Goal: Transaction & Acquisition: Purchase product/service

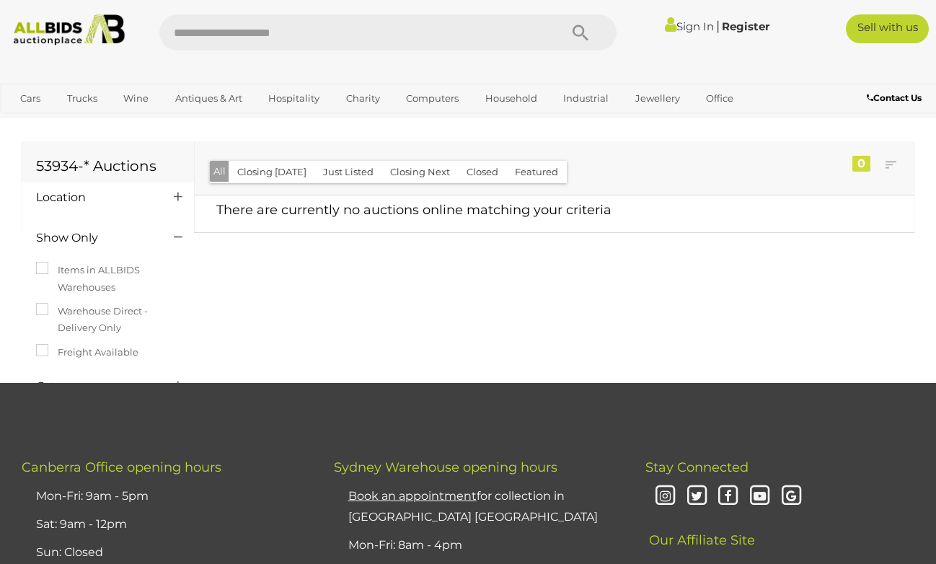
click at [506, 181] on button "Featured" at bounding box center [536, 172] width 61 height 22
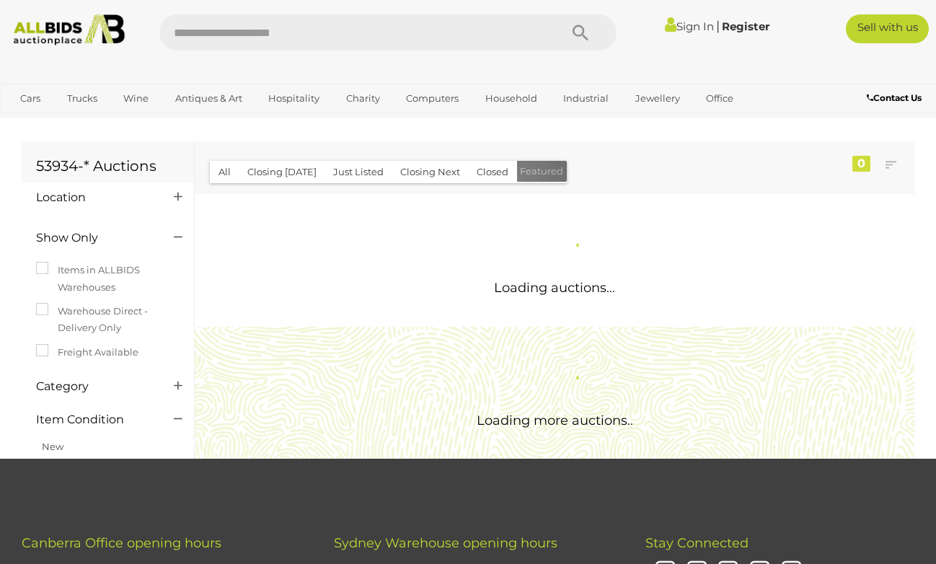
click at [487, 170] on button "Closed" at bounding box center [492, 172] width 49 height 22
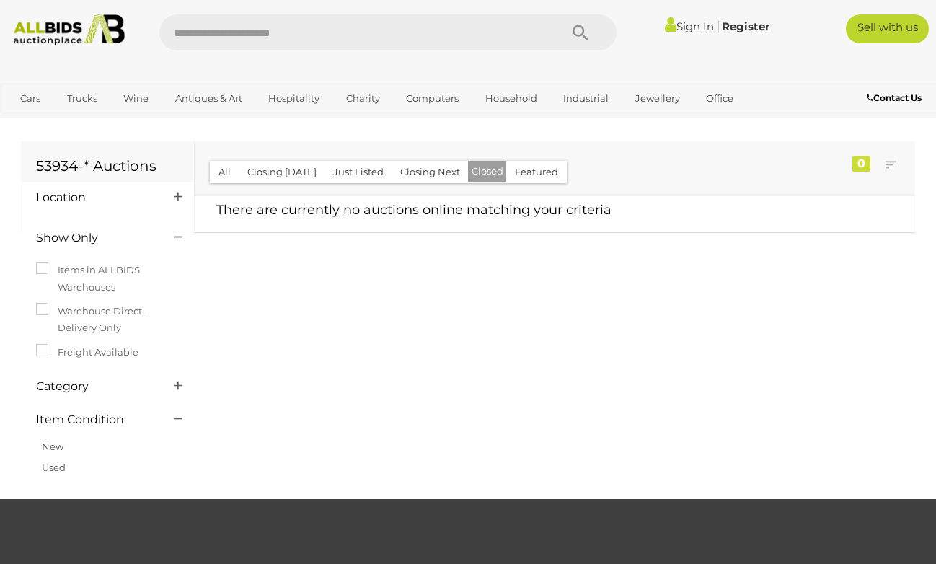
click at [683, 30] on link "Sign In" at bounding box center [689, 26] width 49 height 14
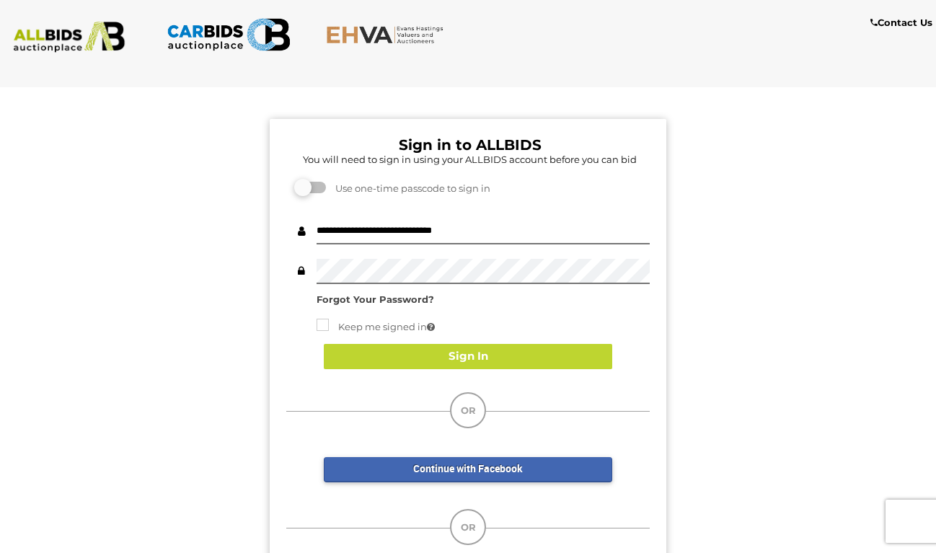
click at [394, 296] on strong "Forgot Your Password?" at bounding box center [375, 299] width 118 height 12
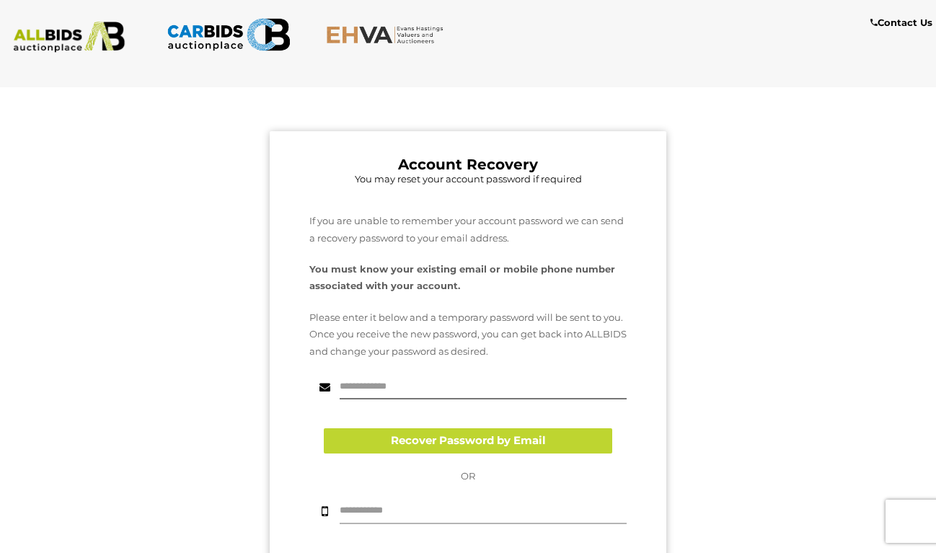
click at [381, 516] on input "text" at bounding box center [483, 511] width 287 height 25
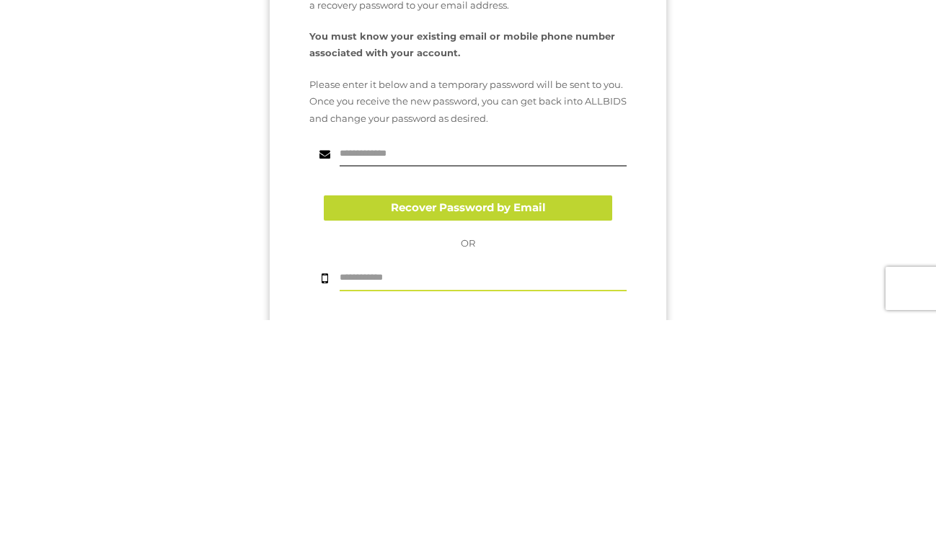
scroll to position [89, 0]
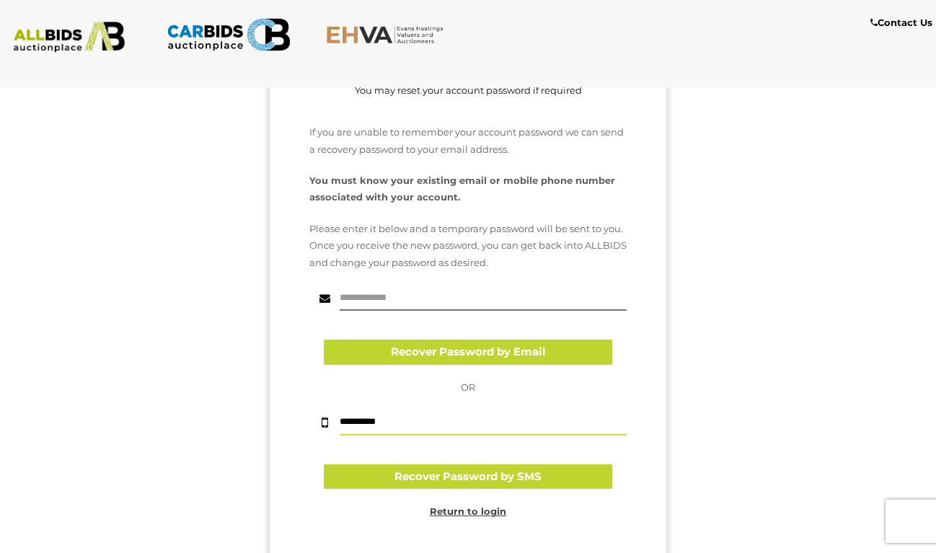
type input "**********"
click at [549, 469] on button "Recover Password by SMS" at bounding box center [468, 476] width 288 height 25
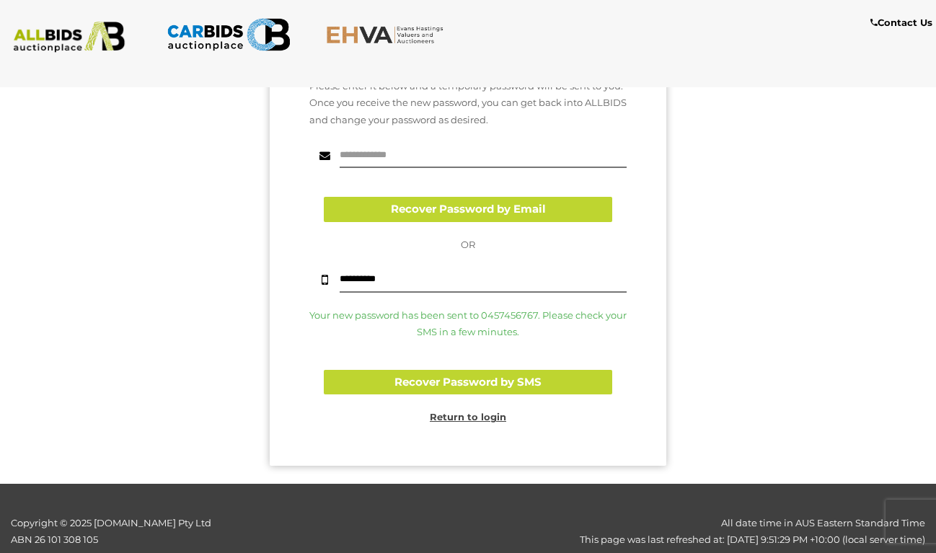
scroll to position [232, 0]
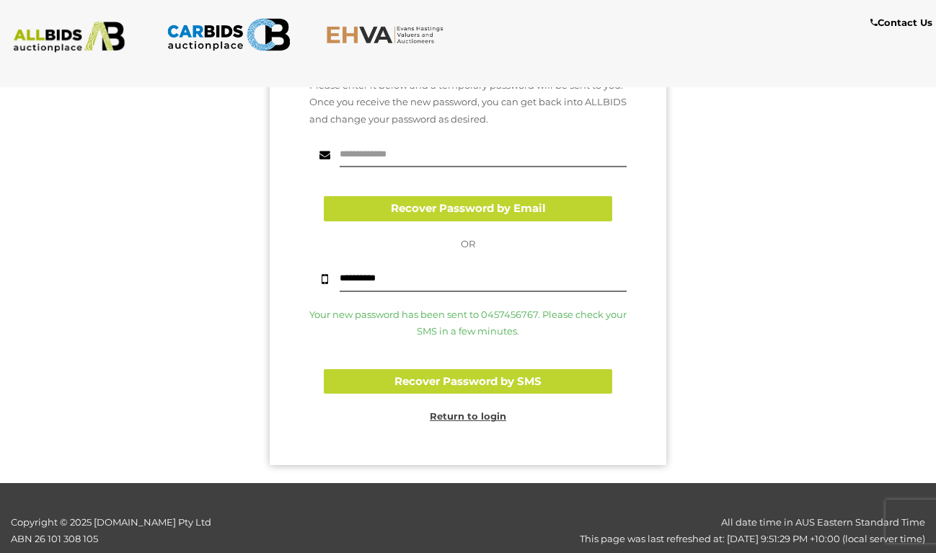
click at [474, 421] on u "Return to login" at bounding box center [468, 416] width 76 height 12
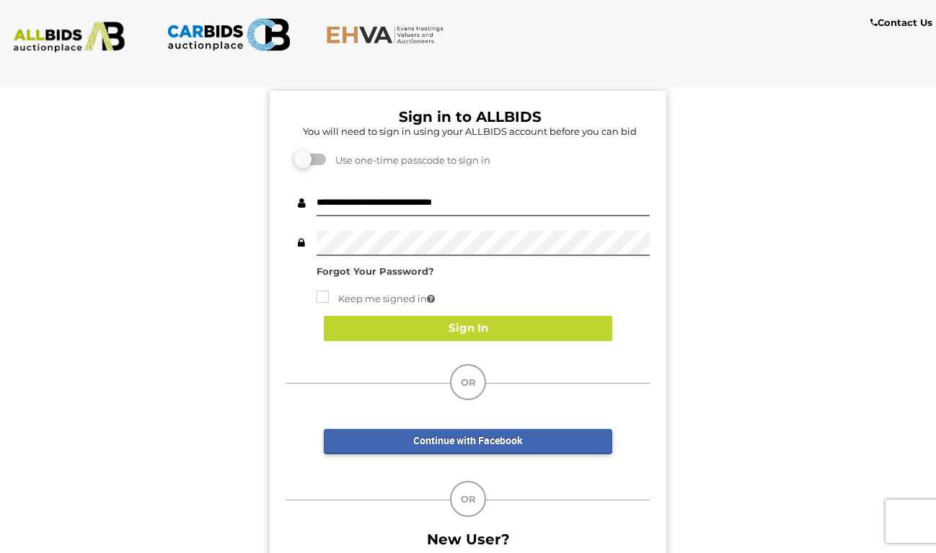
scroll to position [0, 0]
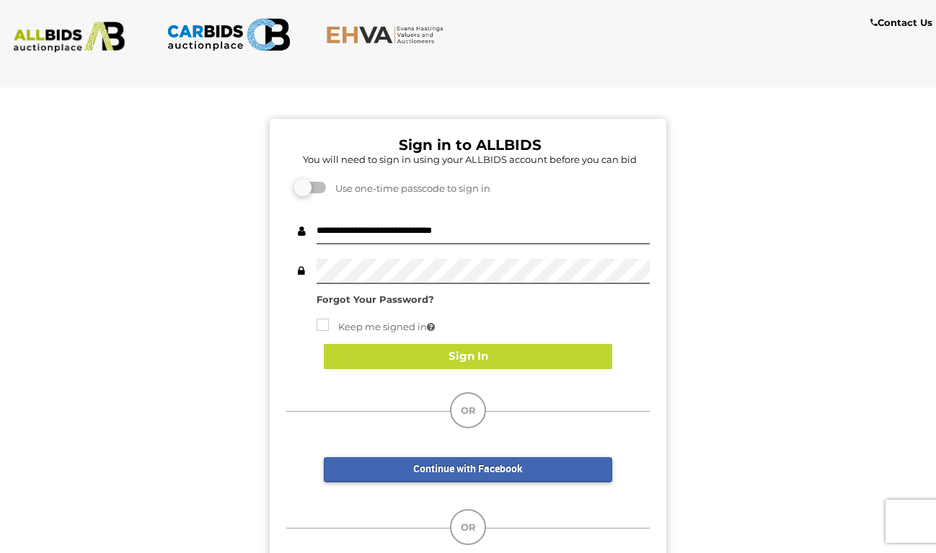
click at [463, 358] on button "Sign In" at bounding box center [468, 356] width 288 height 25
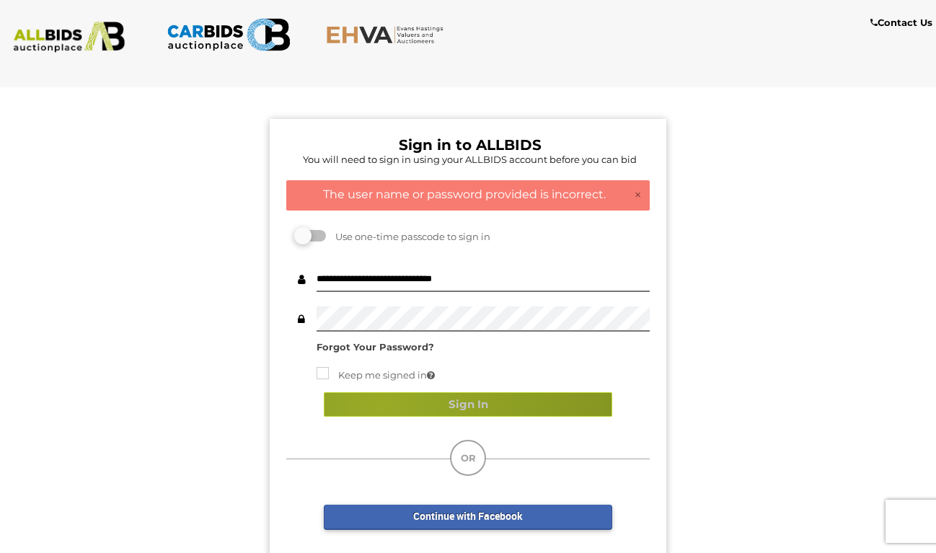
click at [379, 405] on button "Sign In" at bounding box center [468, 404] width 288 height 25
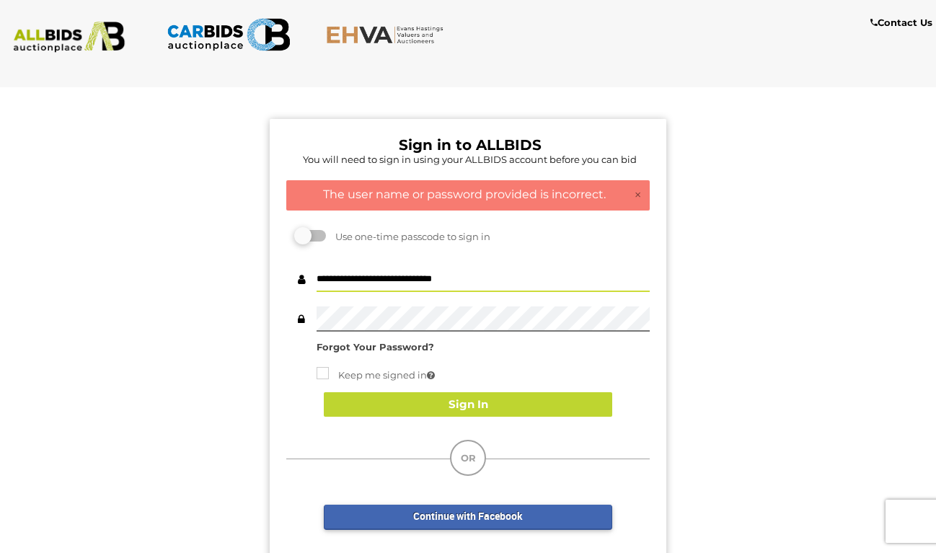
drag, startPoint x: 514, startPoint y: 278, endPoint x: 492, endPoint y: 280, distance: 22.5
click at [492, 280] on input "**********" at bounding box center [482, 279] width 333 height 25
type input "*"
type input "******"
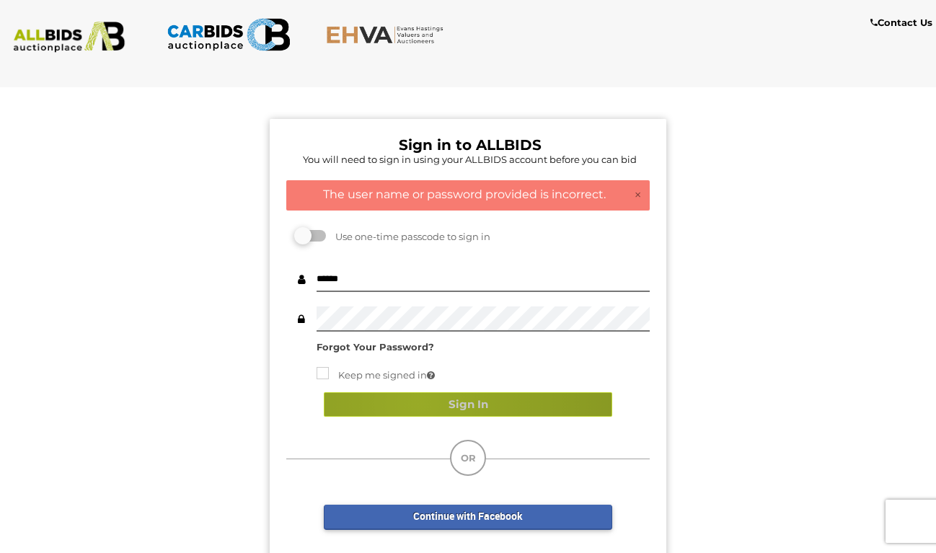
click at [417, 402] on button "Sign In" at bounding box center [468, 404] width 288 height 25
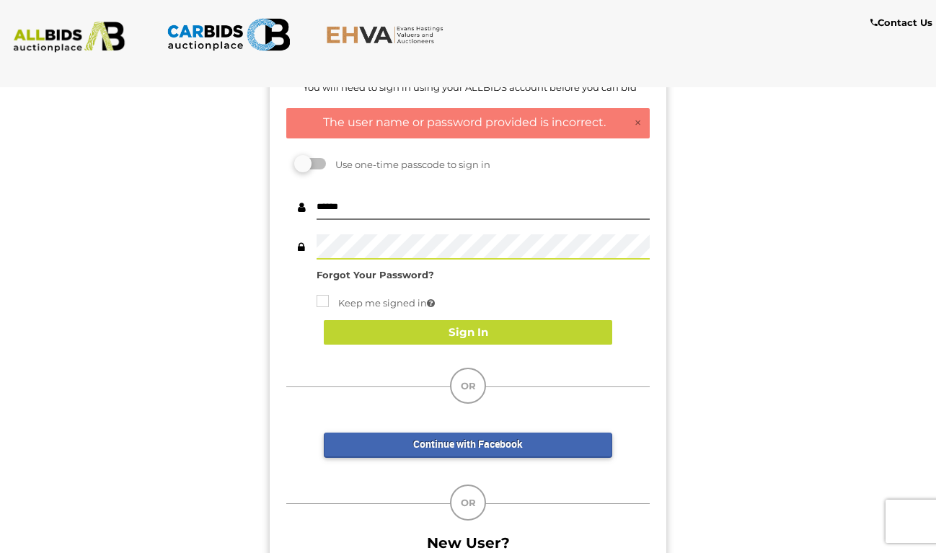
scroll to position [87, 0]
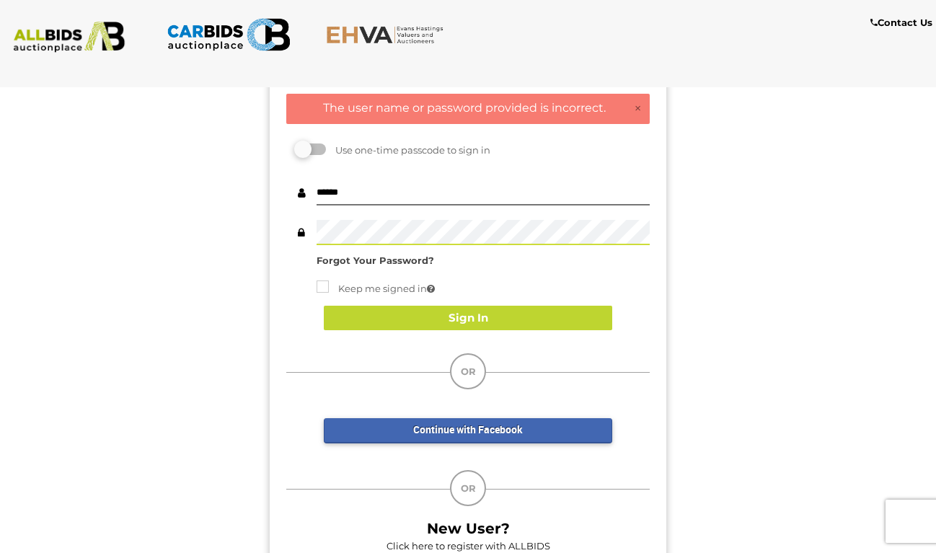
click at [502, 320] on button "Sign In" at bounding box center [468, 318] width 288 height 25
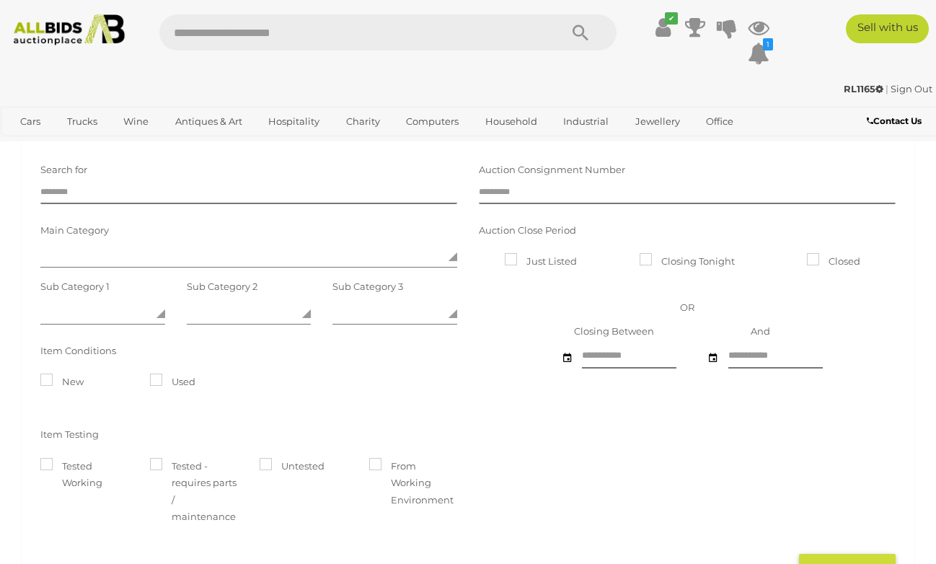
click at [264, 27] on input "text" at bounding box center [352, 32] width 386 height 36
click at [588, 127] on link "Industrial" at bounding box center [586, 122] width 64 height 24
click at [0, 0] on link "Tools & Hardware" at bounding box center [0, 0] width 0 height 0
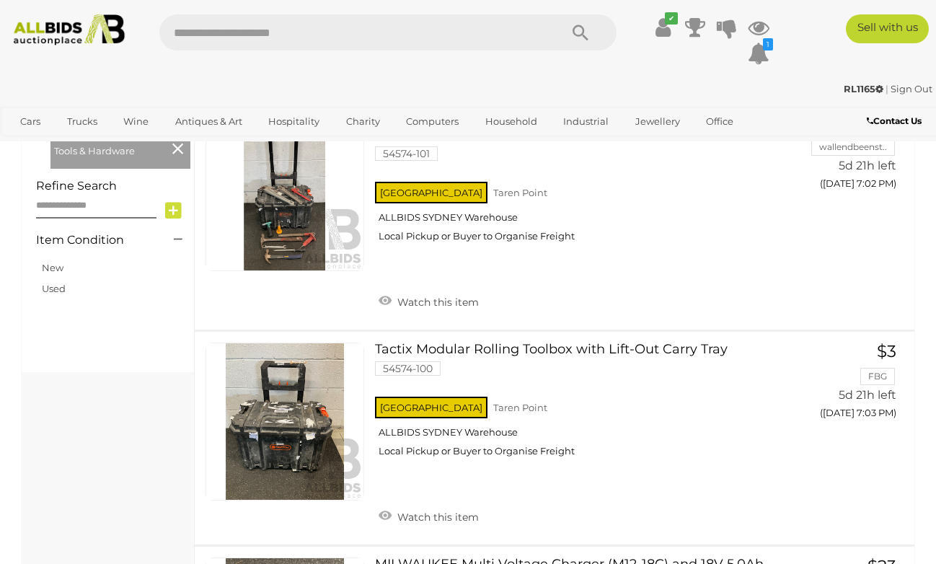
scroll to position [613, 0]
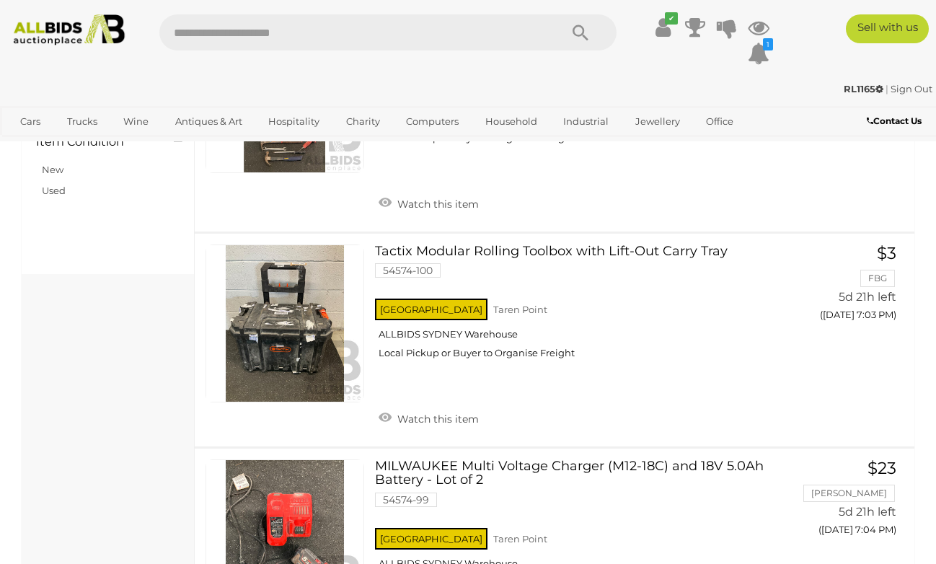
click at [0, 0] on button "GO TO BID PAGE" at bounding box center [0, 0] width 0 height 0
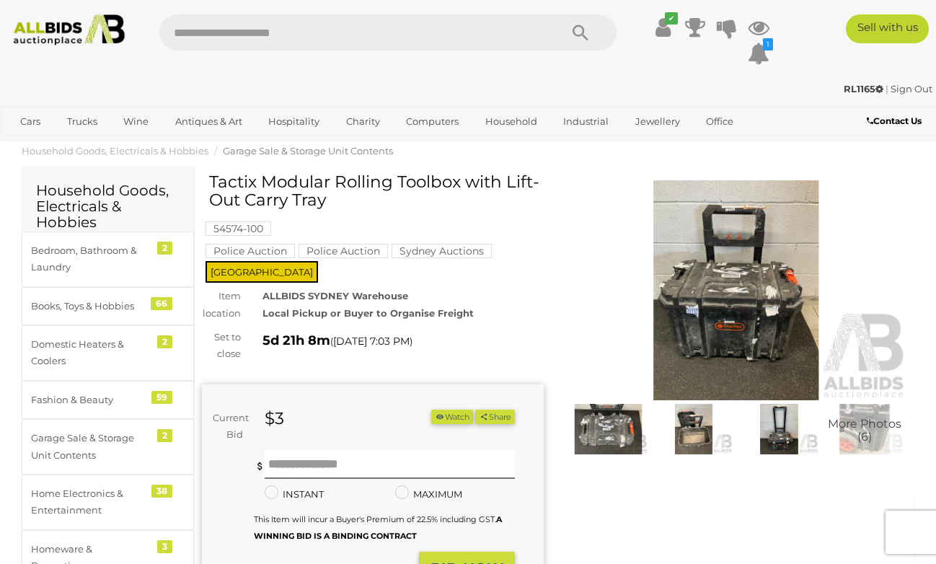
click at [536, 329] on div "5d 21h 8m ( [DATE] 7:03 PM )" at bounding box center [402, 340] width 281 height 23
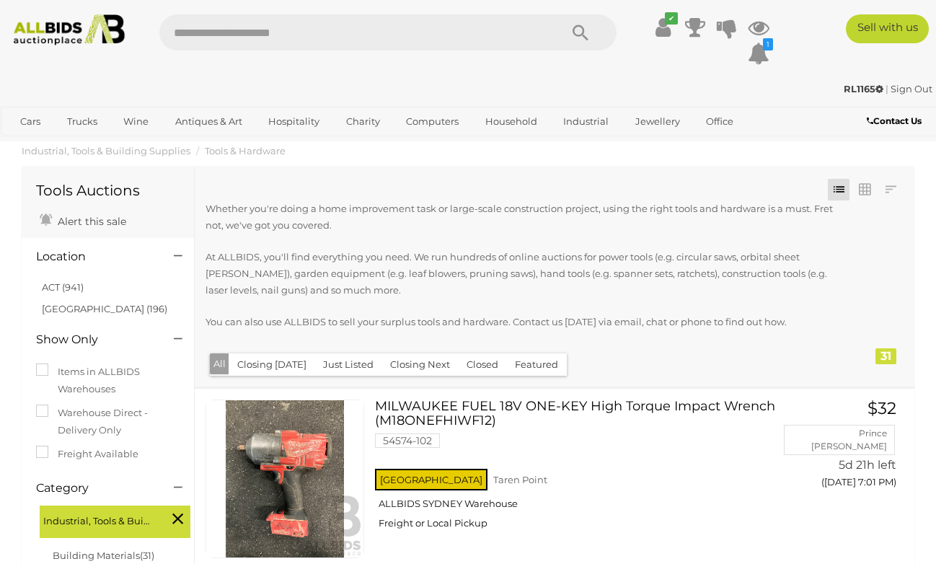
click at [347, 31] on input "text" at bounding box center [352, 32] width 386 height 36
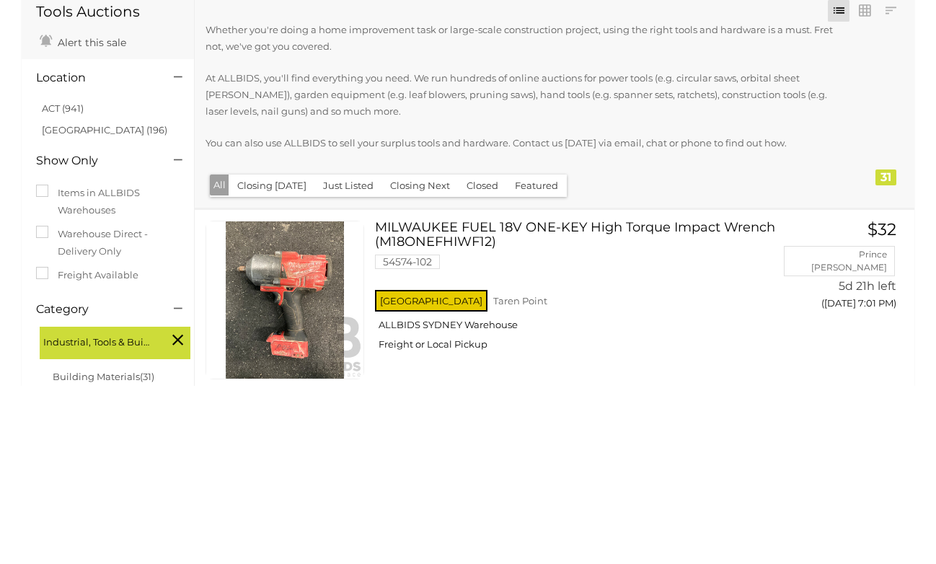
click at [479, 369] on button "Closed" at bounding box center [482, 364] width 49 height 22
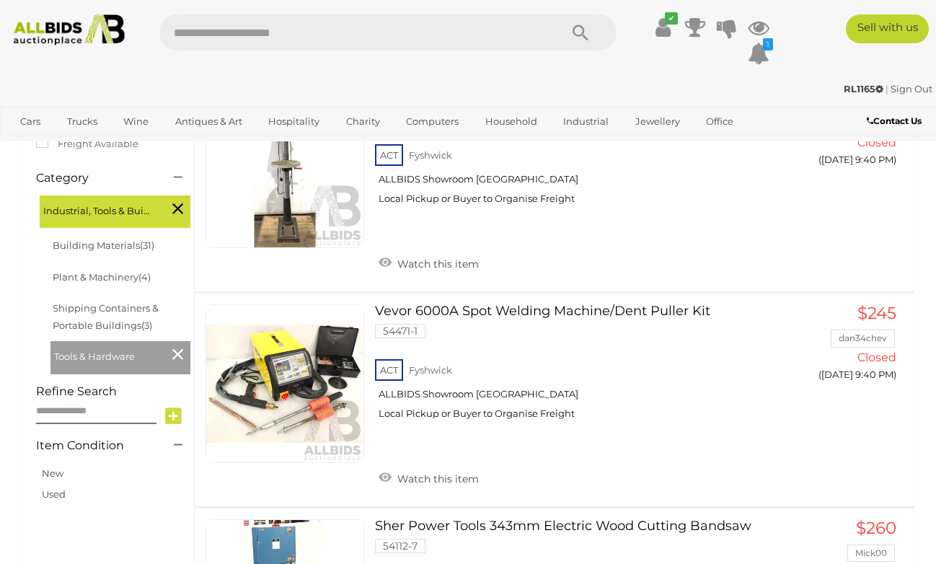
scroll to position [309, 0]
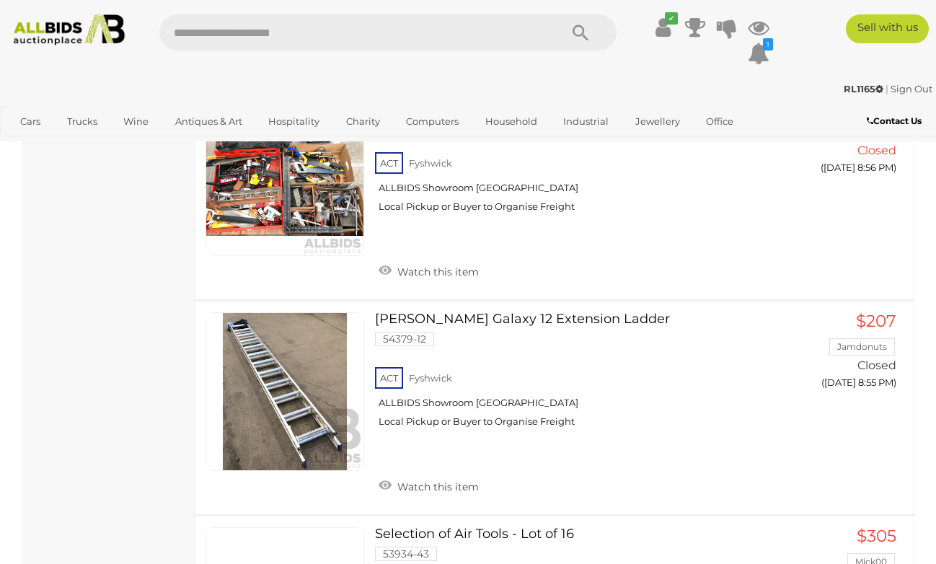
click at [692, 438] on div "ACT Fyshwick ALLBIDS Showroom Fyshwick Local Pickup or Buyer to Organise Freight" at bounding box center [579, 401] width 409 height 74
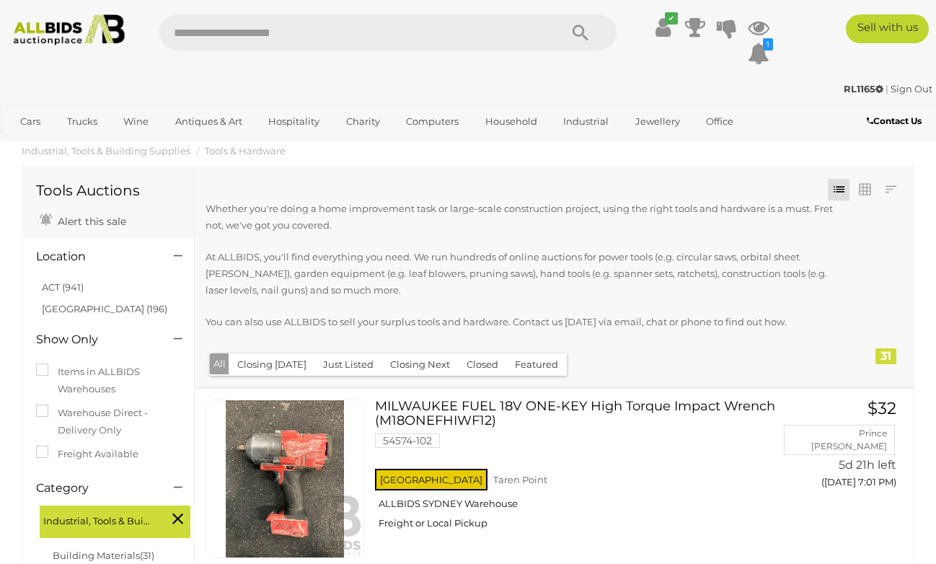
click at [373, 29] on input "text" at bounding box center [352, 32] width 386 height 36
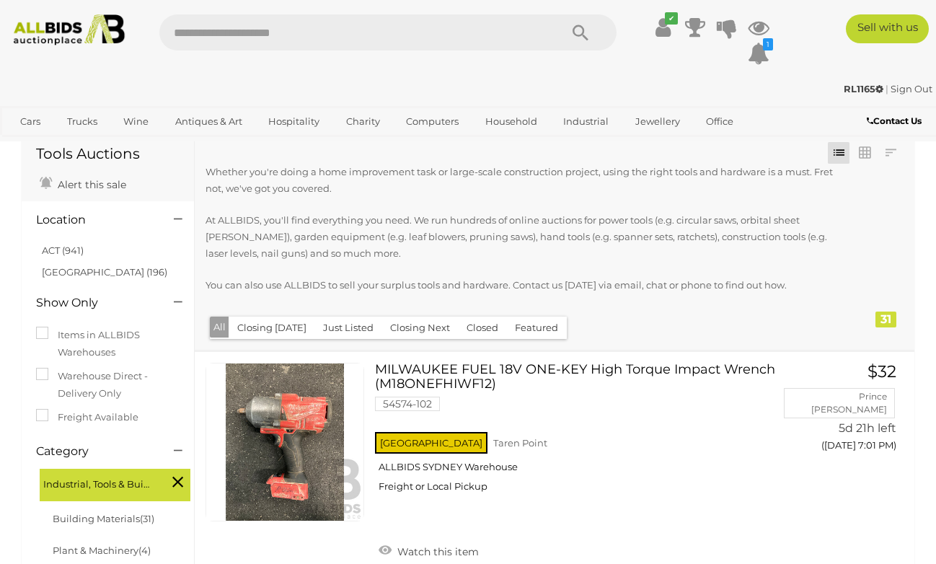
scroll to position [18, 0]
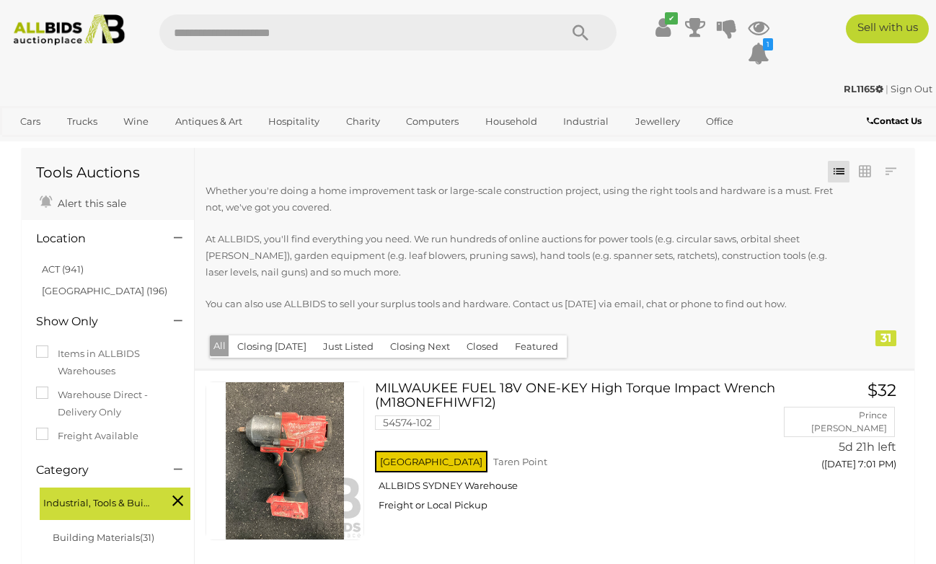
click at [595, 120] on link "Industrial" at bounding box center [586, 122] width 64 height 24
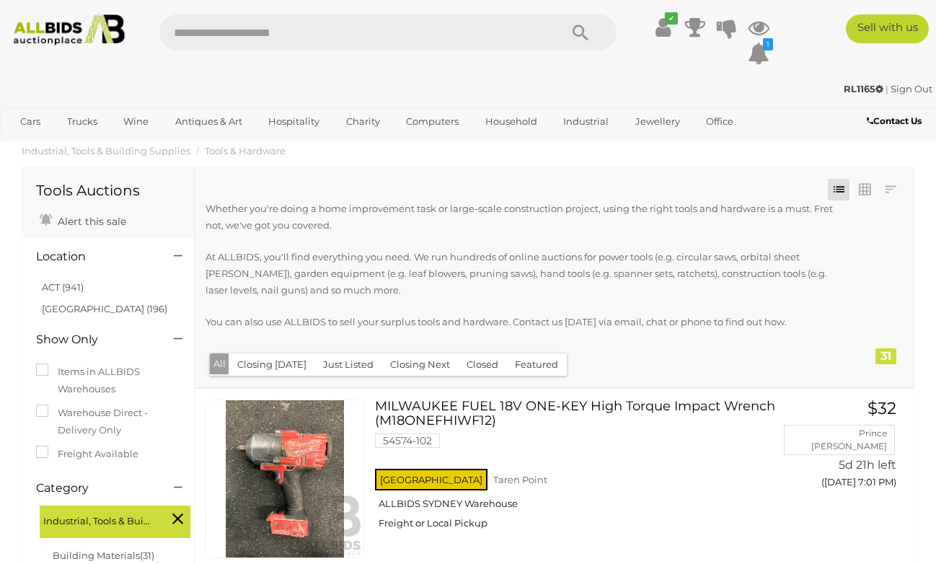
click at [0, 0] on div "Closing on Tuesday and Weekends View All Industrial Auctions Building Materials" at bounding box center [0, 0] width 0 height 0
click at [0, 0] on link "Tools & Hardware" at bounding box center [0, 0] width 0 height 0
click at [474, 371] on button "Closed" at bounding box center [482, 364] width 49 height 22
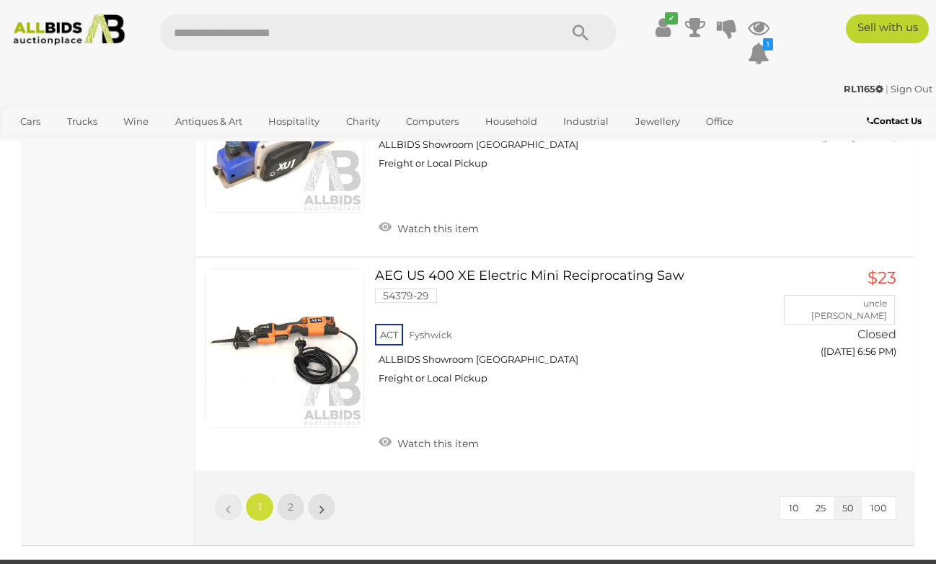
scroll to position [10718, 0]
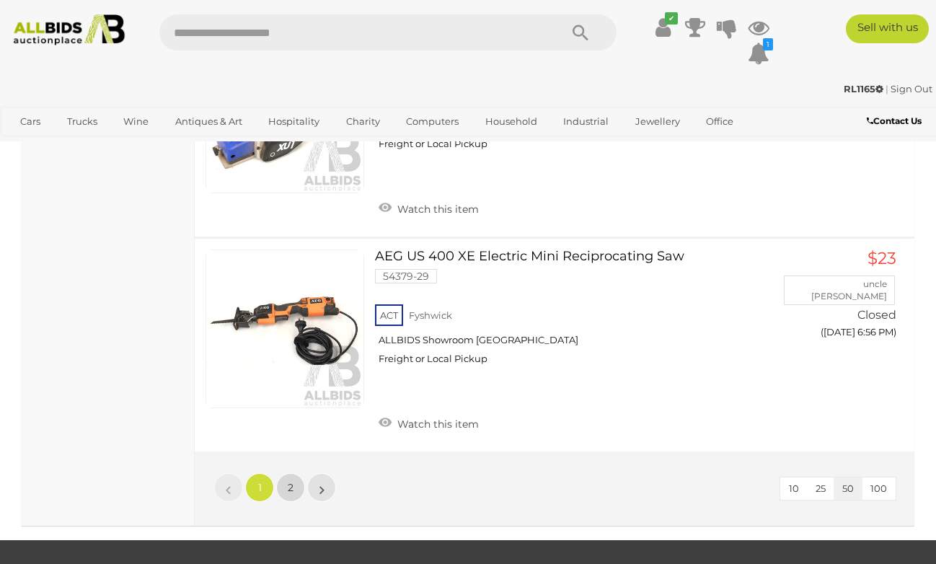
click at [291, 481] on span "2" at bounding box center [291, 487] width 6 height 13
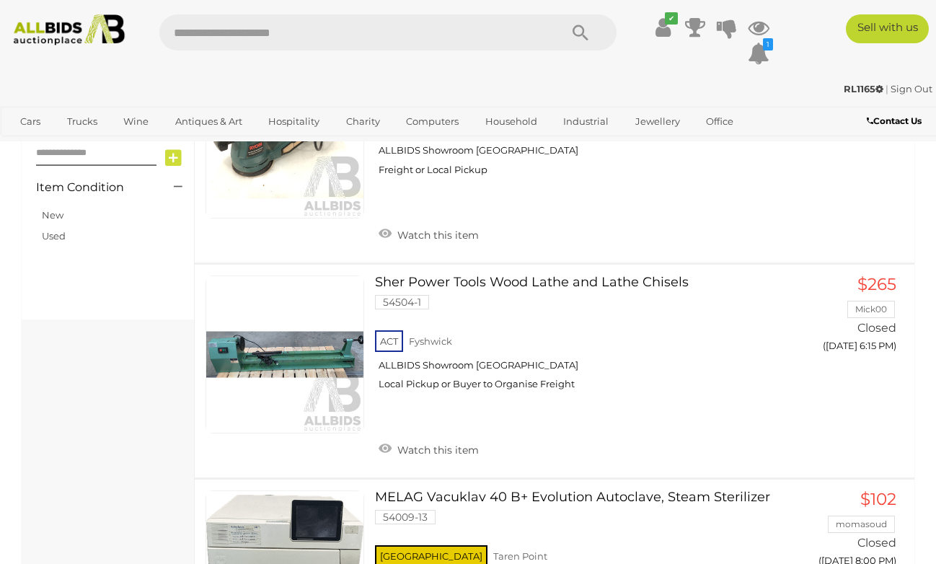
scroll to position [567, 0]
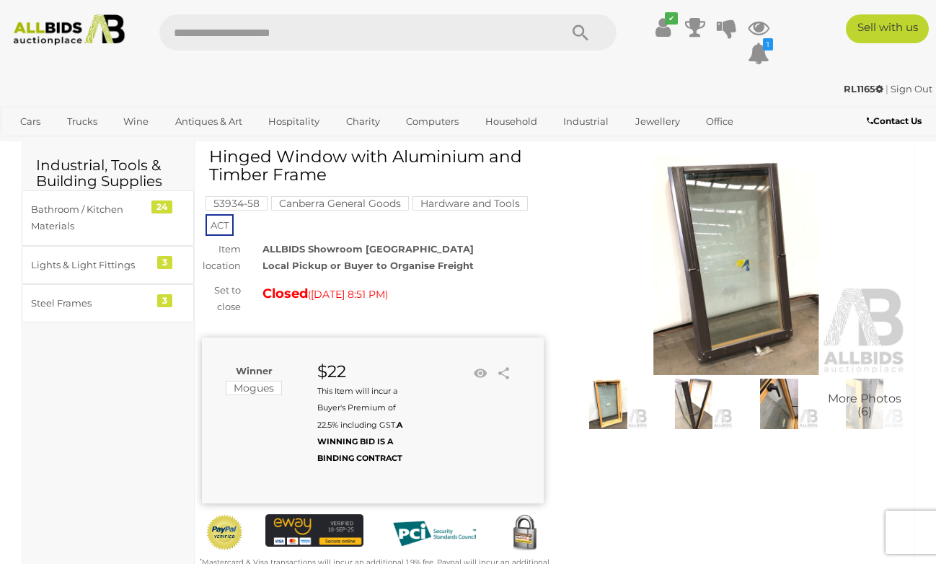
scroll to position [25, 0]
click at [697, 502] on div "Winning Outbid Warranty Charity" at bounding box center [554, 376] width 727 height 457
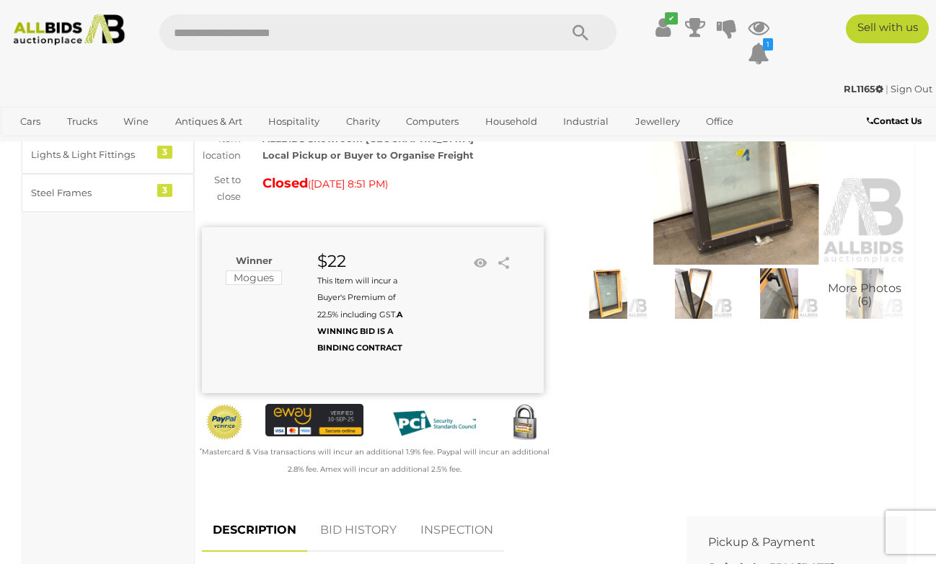
scroll to position [136, 0]
